Goal: Task Accomplishment & Management: Manage account settings

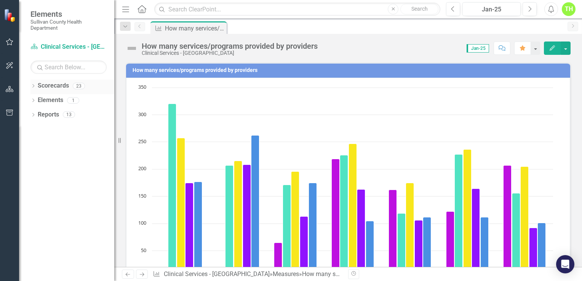
click at [35, 86] on icon "Dropdown" at bounding box center [32, 87] width 5 height 4
click at [33, 129] on icon "Dropdown" at bounding box center [32, 130] width 5 height 4
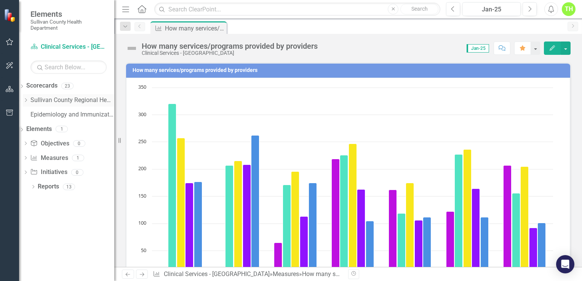
click at [52, 96] on link "Sullivan County Regional Health Department" at bounding box center [72, 100] width 84 height 9
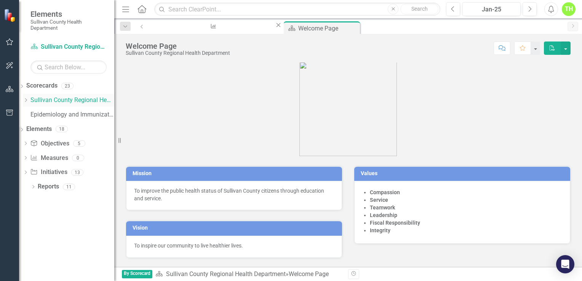
click at [29, 99] on icon "Dropdown" at bounding box center [26, 100] width 6 height 5
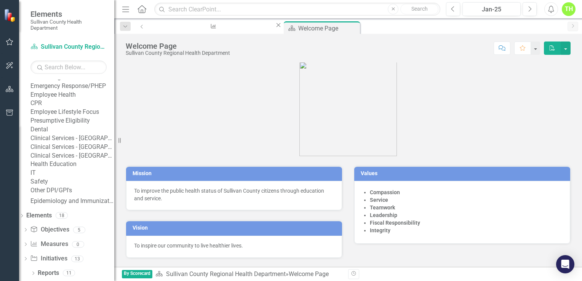
scroll to position [178, 0]
click at [70, 150] on link "Clinical Services - [GEOGRAPHIC_DATA] ([PERSON_NAME])" at bounding box center [72, 147] width 84 height 9
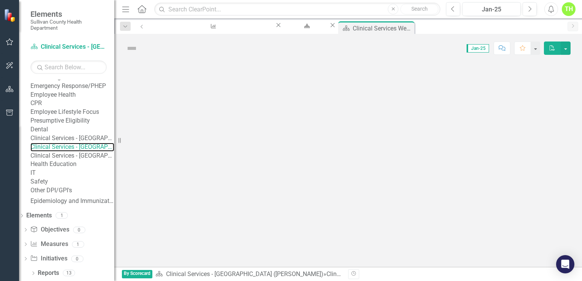
scroll to position [178, 0]
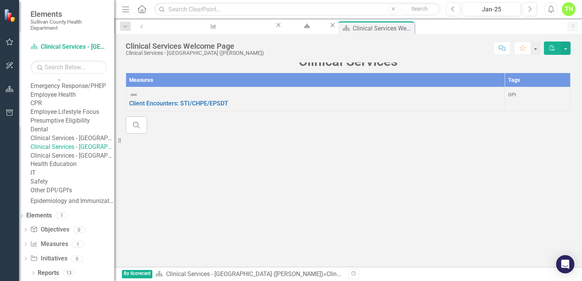
click at [67, 139] on link "Clinical Services - [GEOGRAPHIC_DATA]" at bounding box center [72, 138] width 84 height 9
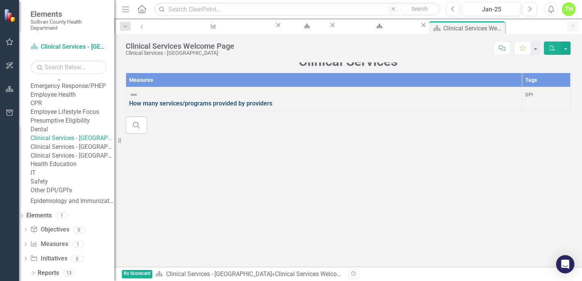
click at [196, 107] on link "How many services/programs provided by providers" at bounding box center [200, 103] width 143 height 7
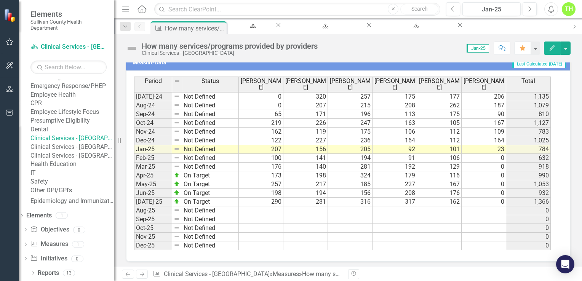
scroll to position [385, 0]
click at [477, 49] on span "Jan-25" at bounding box center [477, 48] width 22 height 8
click at [482, 48] on span "Jan-25" at bounding box center [477, 48] width 22 height 8
click at [531, 8] on icon "button" at bounding box center [529, 8] width 3 height 5
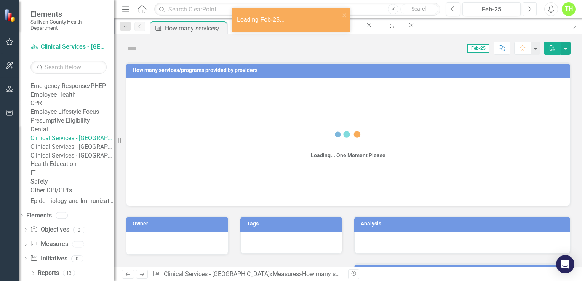
click at [531, 8] on icon "button" at bounding box center [529, 8] width 3 height 5
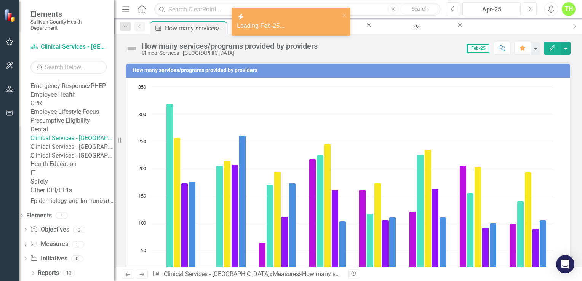
click at [531, 8] on icon "button" at bounding box center [529, 8] width 3 height 5
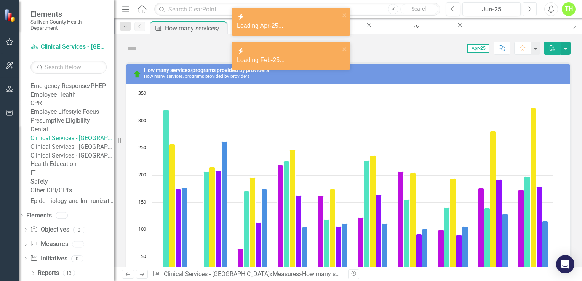
click at [531, 8] on icon "button" at bounding box center [529, 8] width 3 height 5
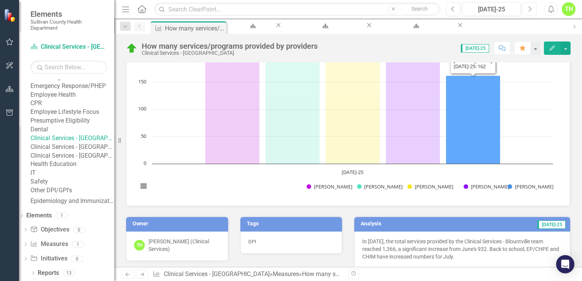
scroll to position [266, 0]
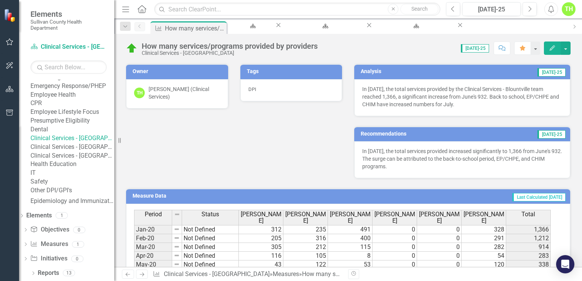
click at [362, 150] on p "In July 2025, the total services provided increased significantly to 1,366 from…" at bounding box center [462, 158] width 200 height 23
click at [362, 151] on p "In July 2025, the total services provided increased significantly to 1,366 from…" at bounding box center [462, 158] width 200 height 23
click at [387, 165] on p "In July 2025, the total services provided increased significantly to 1,366 from…" at bounding box center [462, 158] width 200 height 23
click at [550, 49] on icon "Edit" at bounding box center [552, 47] width 7 height 5
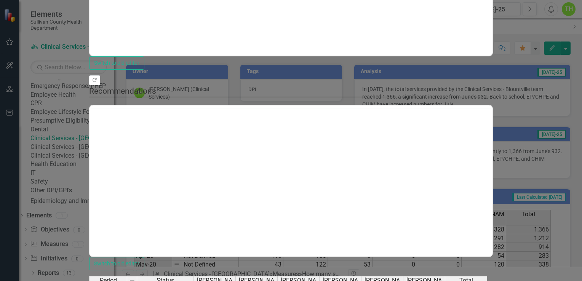
scroll to position [0, 0]
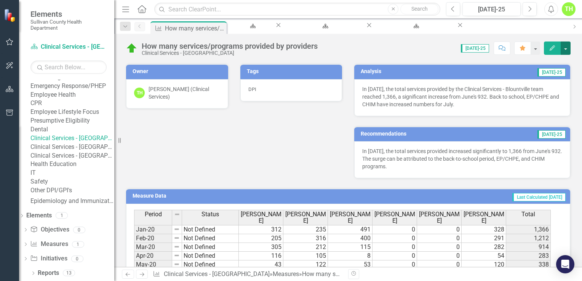
click at [565, 48] on button "button" at bounding box center [565, 47] width 10 height 13
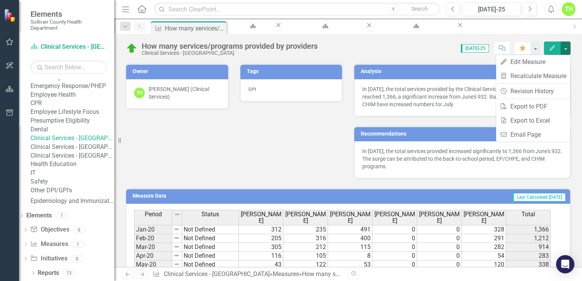
click at [331, 126] on div "Owner TH Tammy Harrison (Clinical Services) Tags DPI Analysis Jul-25 In July 20…" at bounding box center [348, 116] width 456 height 124
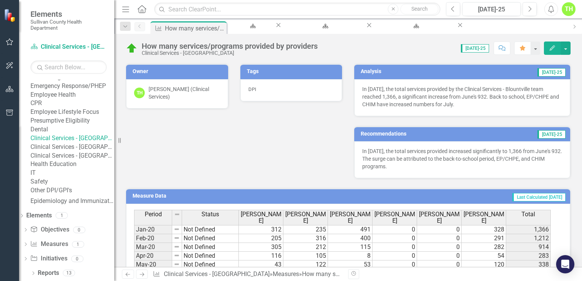
click at [404, 144] on div "In July 2025, the total services provided increased significantly to 1,366 from…" at bounding box center [462, 159] width 216 height 37
click at [404, 145] on div "In July 2025, the total services provided increased significantly to 1,366 from…" at bounding box center [462, 159] width 216 height 37
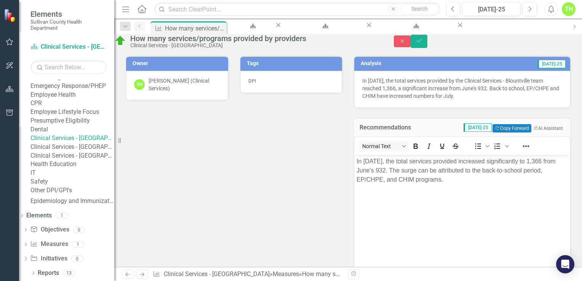
click at [405, 131] on h3 "Recommendations" at bounding box center [393, 127] width 69 height 7
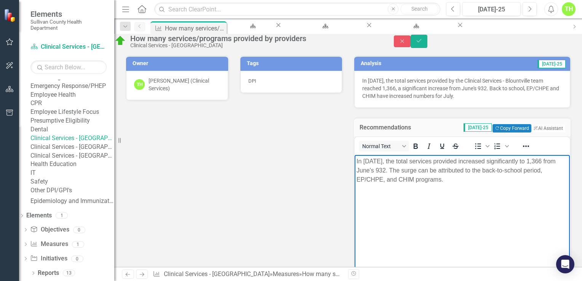
drag, startPoint x: 470, startPoint y: 178, endPoint x: 354, endPoint y: 160, distance: 116.7
click at [354, 160] on html "In July 2025, the total services provided increased significantly to 1,366 from…" at bounding box center [461, 212] width 215 height 114
copy p "In July 2025, the total services provided increased significantly to 1,366 from…"
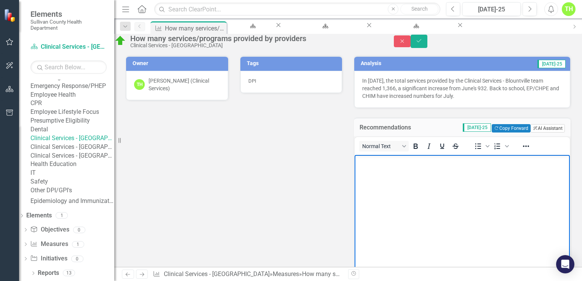
click at [532, 132] on button "ClearPoint AI AI Assistant" at bounding box center [547, 128] width 34 height 8
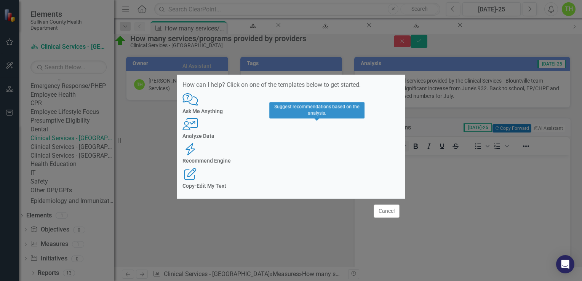
click at [321, 158] on h4 "Recommend Engine" at bounding box center [290, 161] width 217 height 6
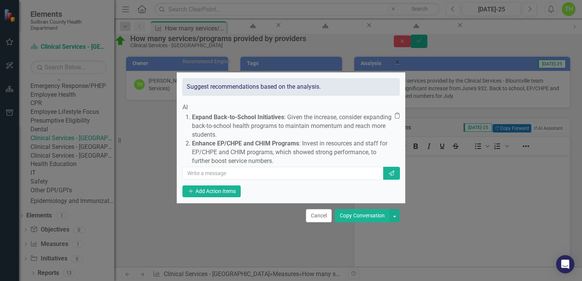
click at [376, 222] on button "Copy Conversation" at bounding box center [362, 215] width 55 height 13
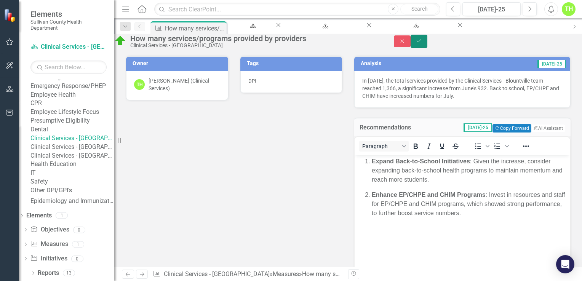
click at [422, 42] on icon "Save" at bounding box center [418, 40] width 7 height 5
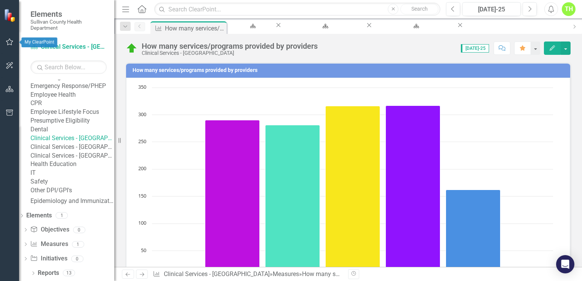
click at [9, 42] on icon "button" at bounding box center [10, 42] width 8 height 6
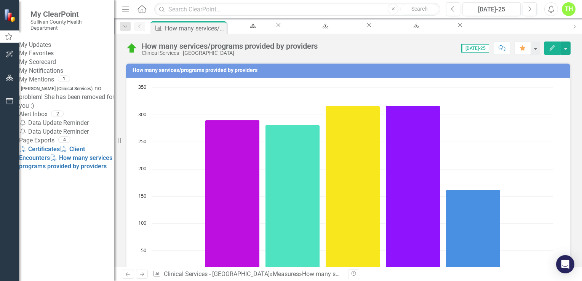
click at [55, 46] on link "My Updates" at bounding box center [66, 45] width 95 height 9
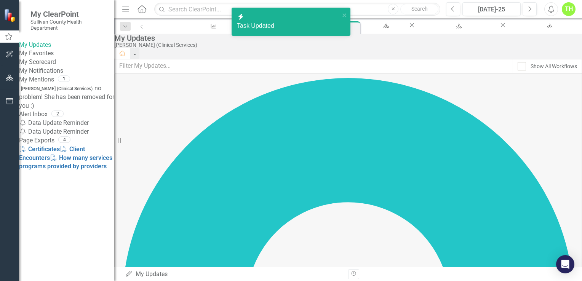
checkbox input "true"
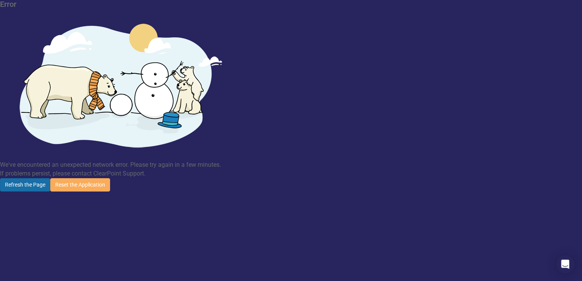
click at [50, 178] on button "Refresh the Page" at bounding box center [25, 184] width 50 height 13
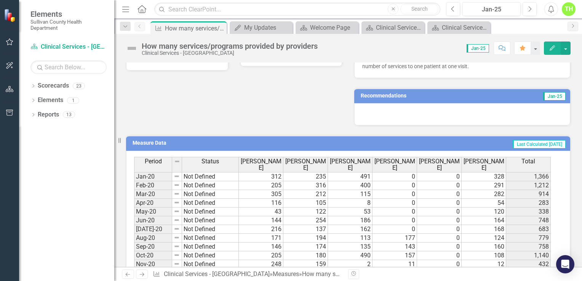
scroll to position [266, 0]
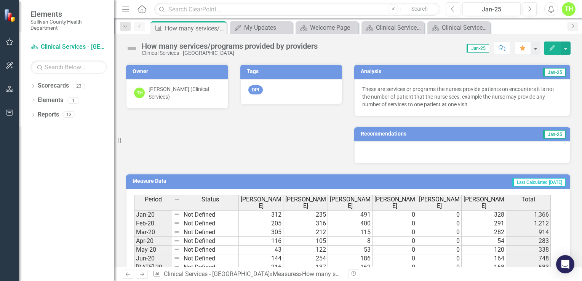
click at [406, 153] on div at bounding box center [462, 152] width 216 height 22
click at [530, 8] on icon "Next" at bounding box center [529, 9] width 4 height 7
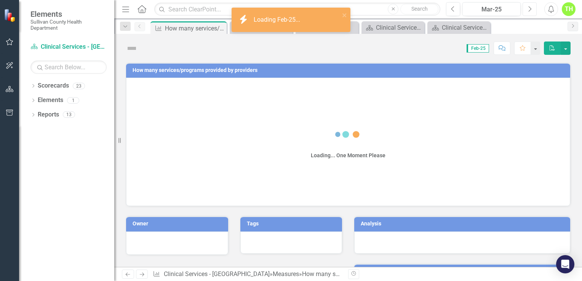
click at [530, 8] on icon "Next" at bounding box center [529, 9] width 4 height 7
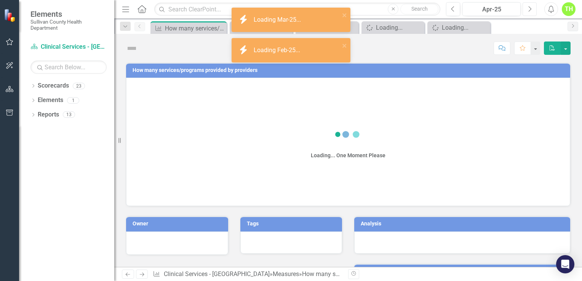
click at [530, 8] on icon "Next" at bounding box center [529, 9] width 4 height 7
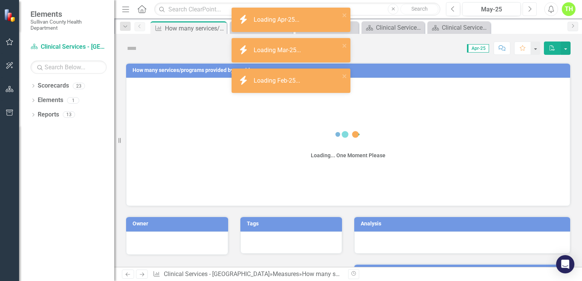
click at [530, 8] on icon "Next" at bounding box center [529, 9] width 4 height 7
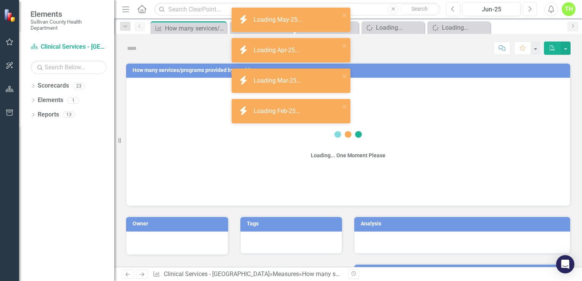
click at [530, 8] on icon "Next" at bounding box center [529, 9] width 4 height 7
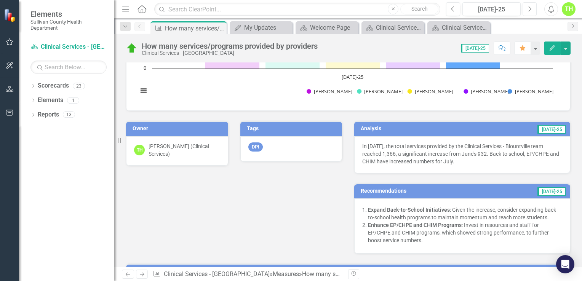
scroll to position [228, 0]
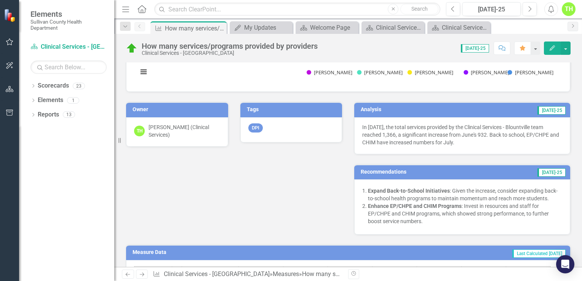
click at [463, 175] on td "Recommendations" at bounding box center [423, 172] width 126 height 11
click at [9, 42] on icon "button" at bounding box center [10, 42] width 8 height 6
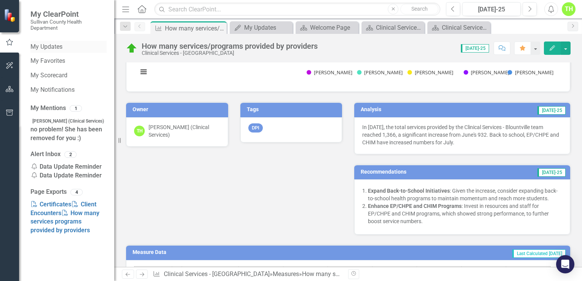
click at [61, 41] on div "My Updates" at bounding box center [68, 47] width 76 height 13
click at [51, 46] on link "My Updates" at bounding box center [68, 47] width 76 height 9
